Goal: Transaction & Acquisition: Purchase product/service

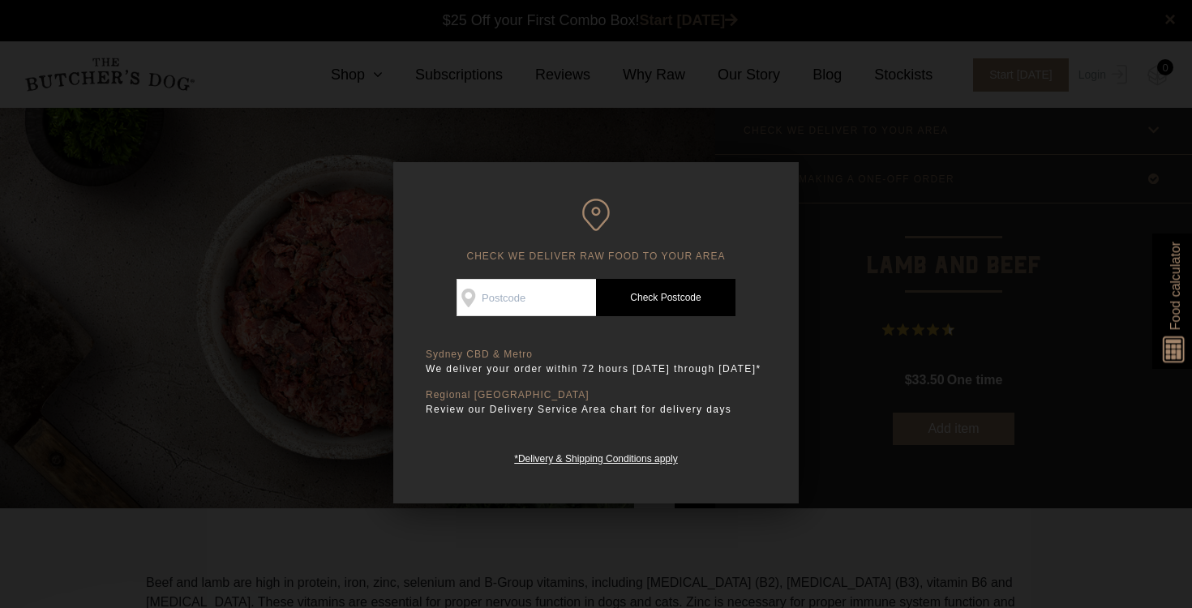
click at [583, 304] on input "Check Availability At" at bounding box center [527, 297] width 140 height 37
type input "2752"
click at [660, 292] on link "Check Postcode" at bounding box center [666, 297] width 140 height 37
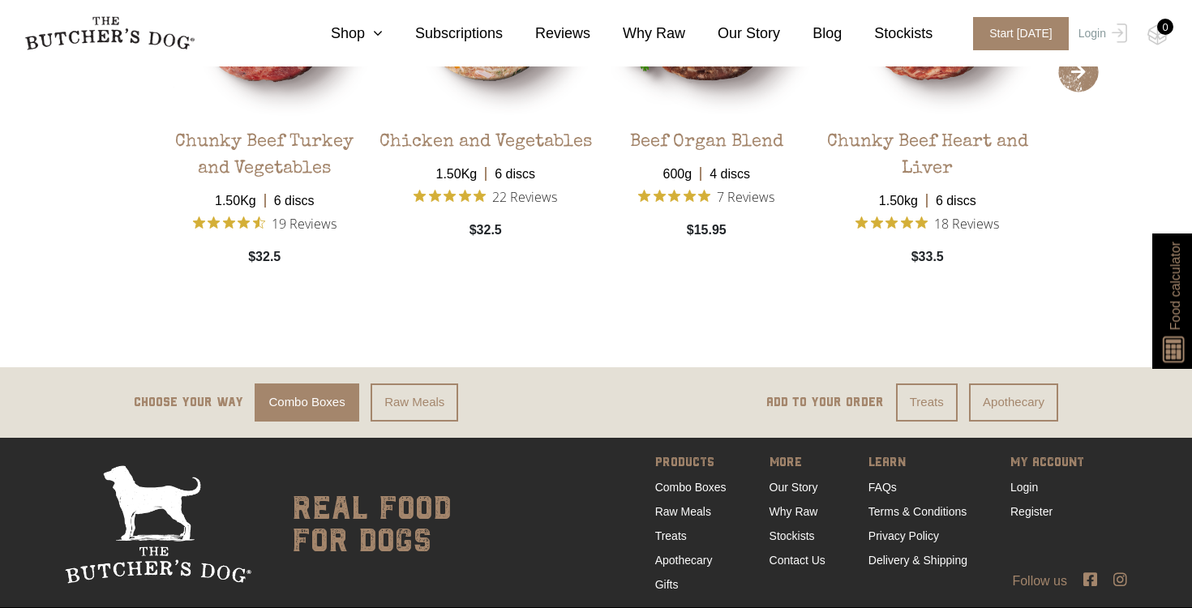
scroll to position [3283, 0]
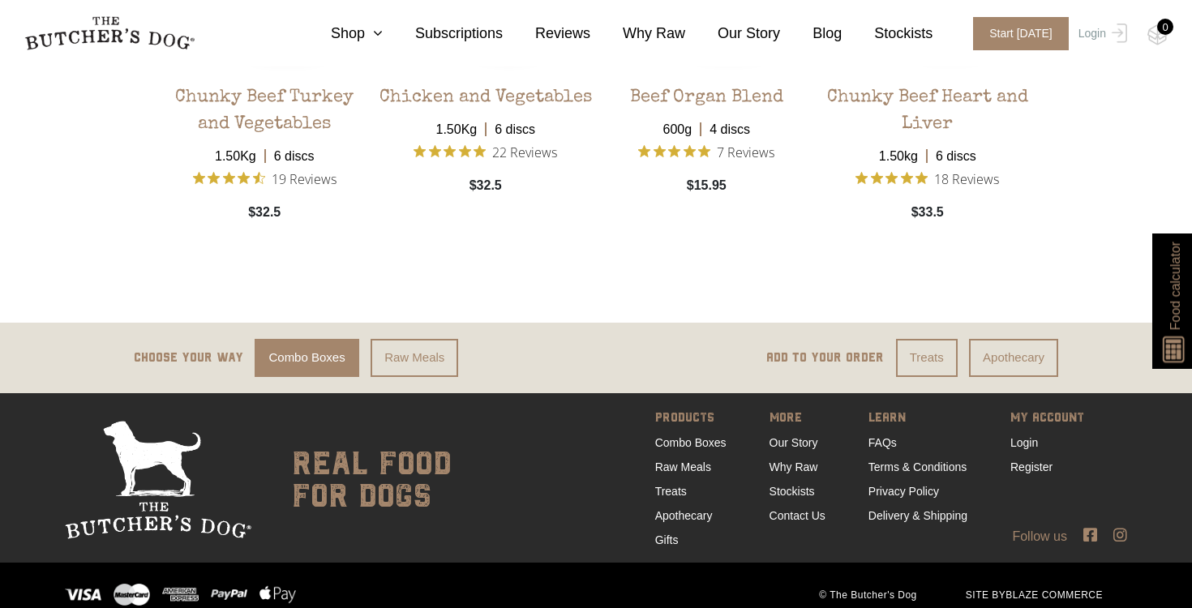
click at [1121, 527] on icon at bounding box center [1121, 534] width 14 height 15
